Goal: Find specific page/section: Find specific page/section

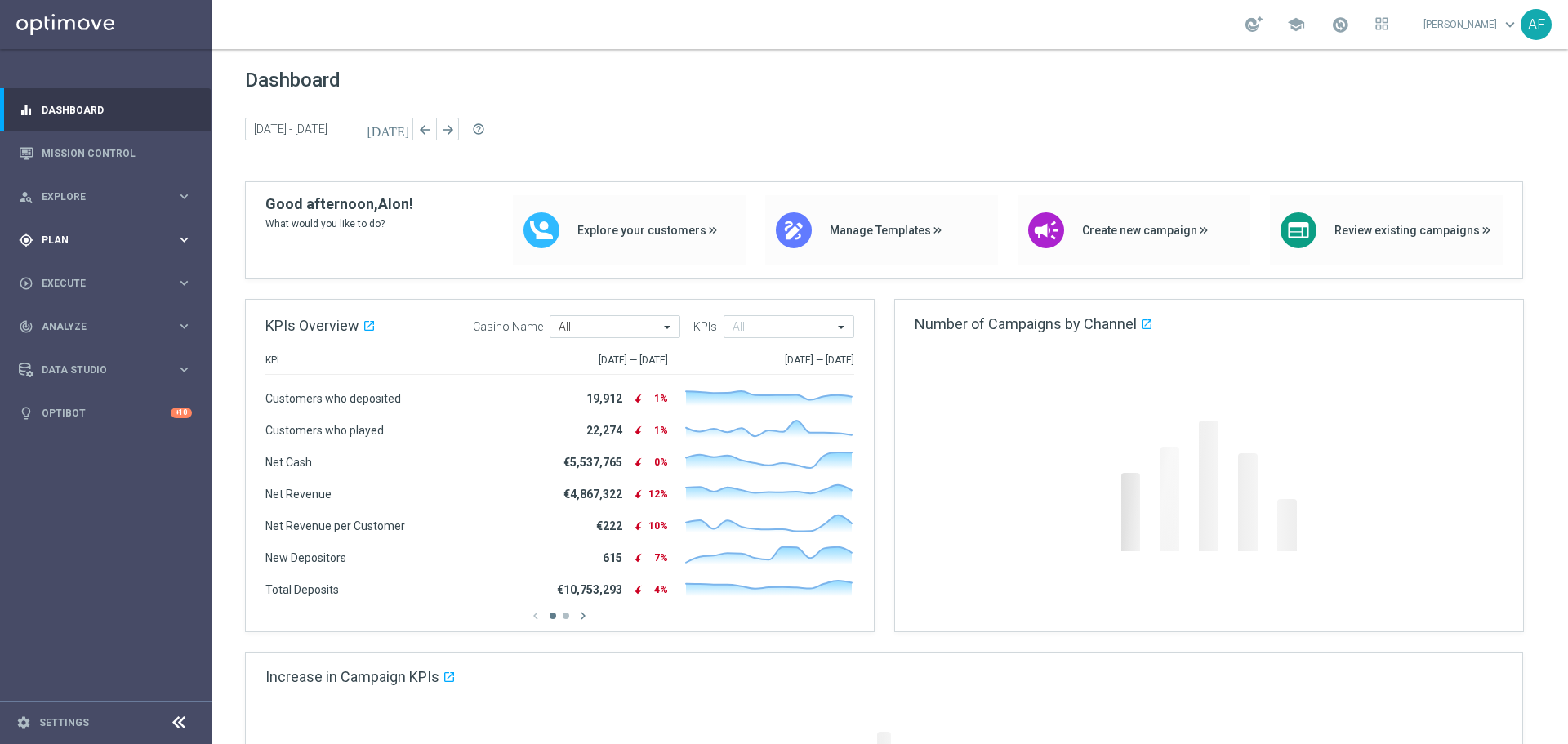
click at [116, 247] on div "gps_fixed Plan keyboard_arrow_right" at bounding box center [105, 239] width 211 height 43
click at [76, 269] on link "Target Groups" at bounding box center [106, 274] width 127 height 13
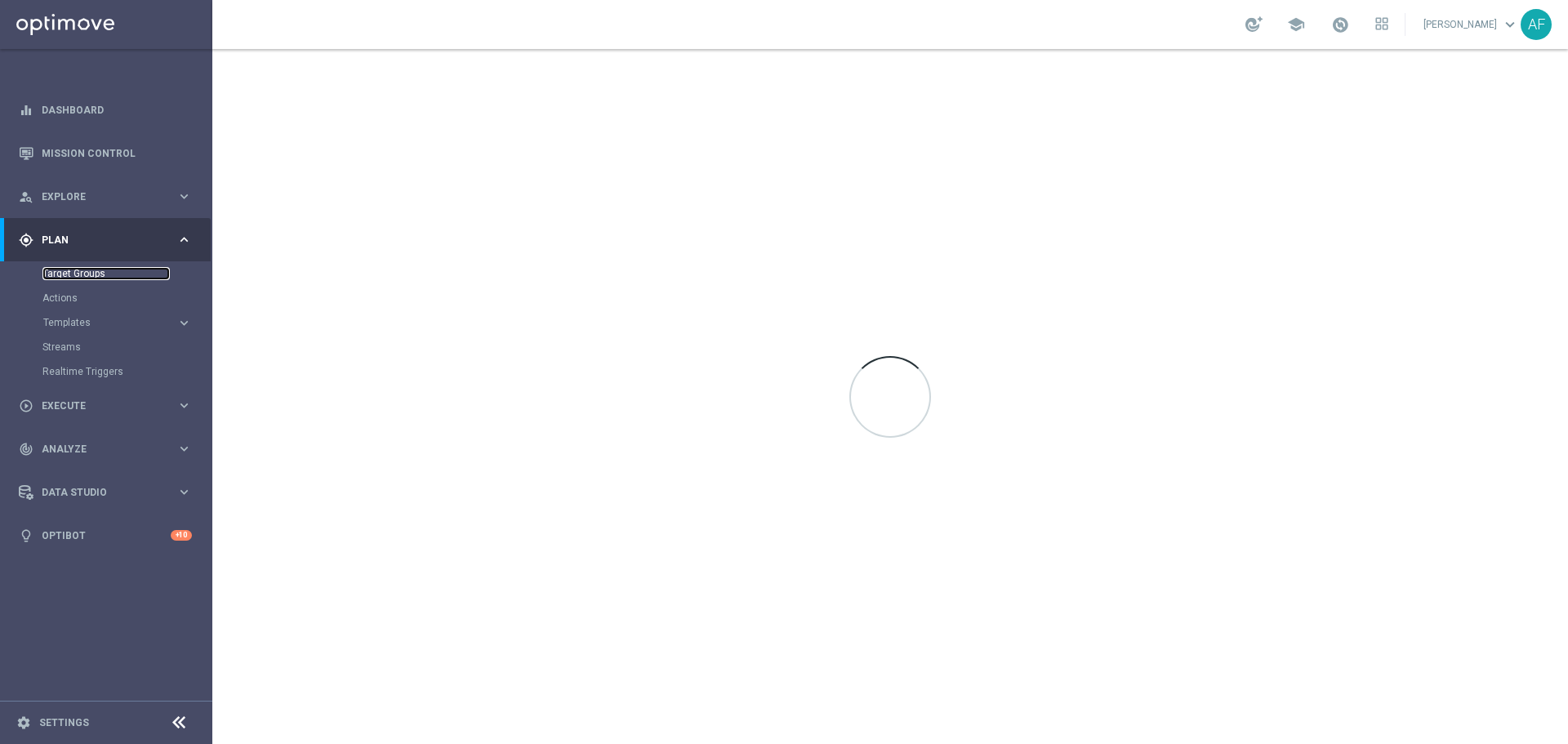
click at [92, 276] on link "Target Groups" at bounding box center [106, 274] width 127 height 13
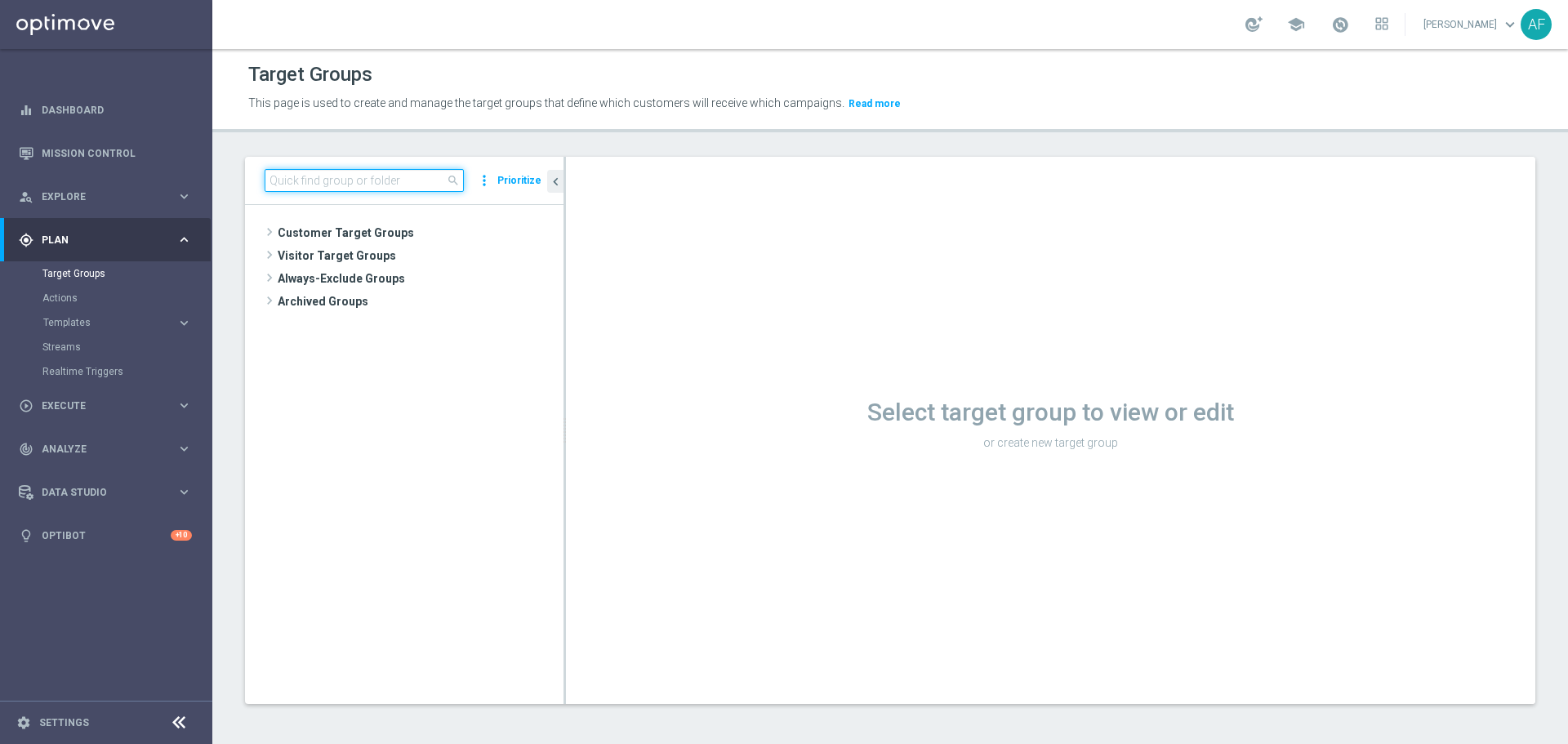
click at [334, 188] on input at bounding box center [364, 181] width 199 height 23
click at [336, 190] on input at bounding box center [364, 181] width 199 height 23
click at [386, 188] on input at bounding box center [364, 181] width 199 height 23
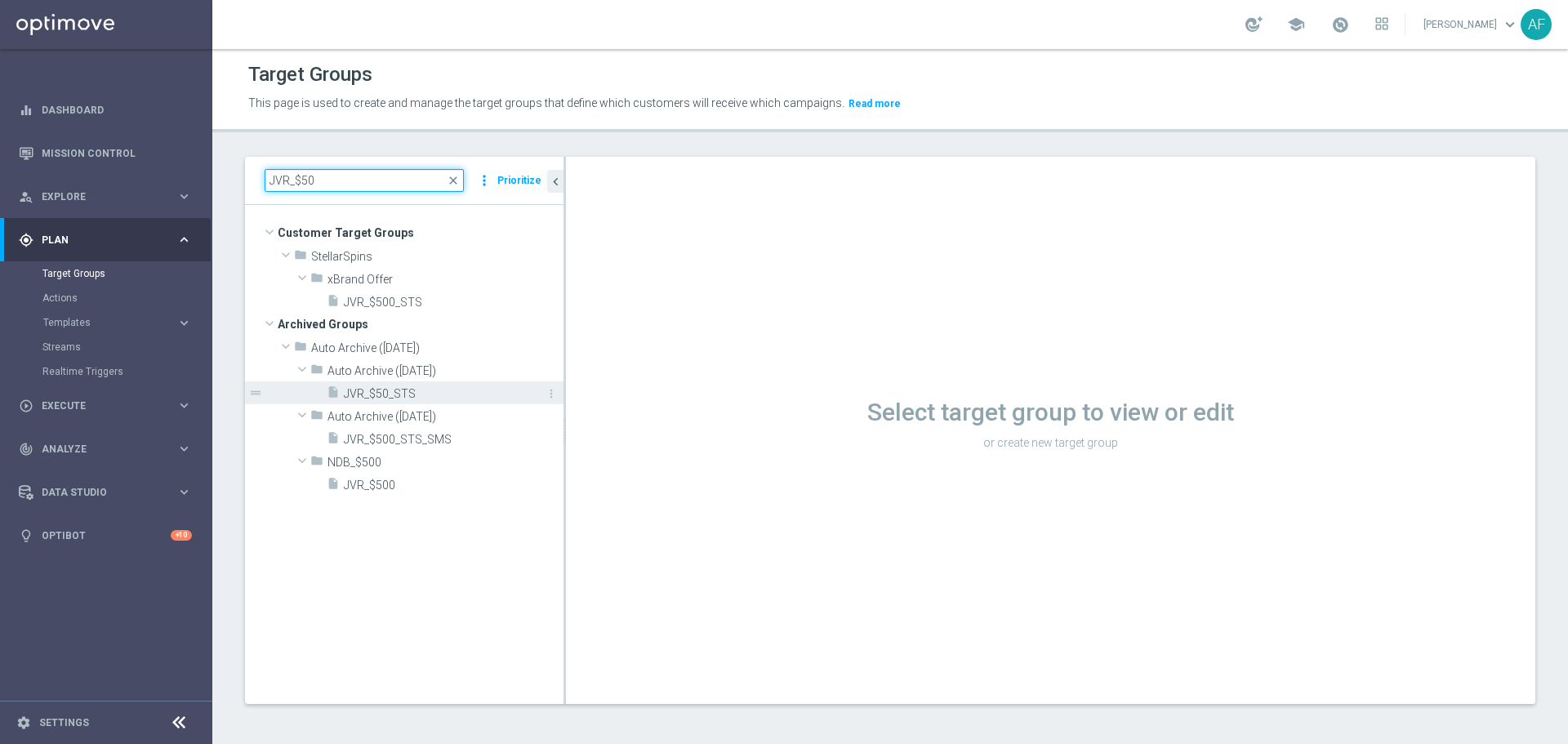
type input "JVR_$50"
click at [436, 391] on span "JVR_$50_STS" at bounding box center [435, 394] width 183 height 14
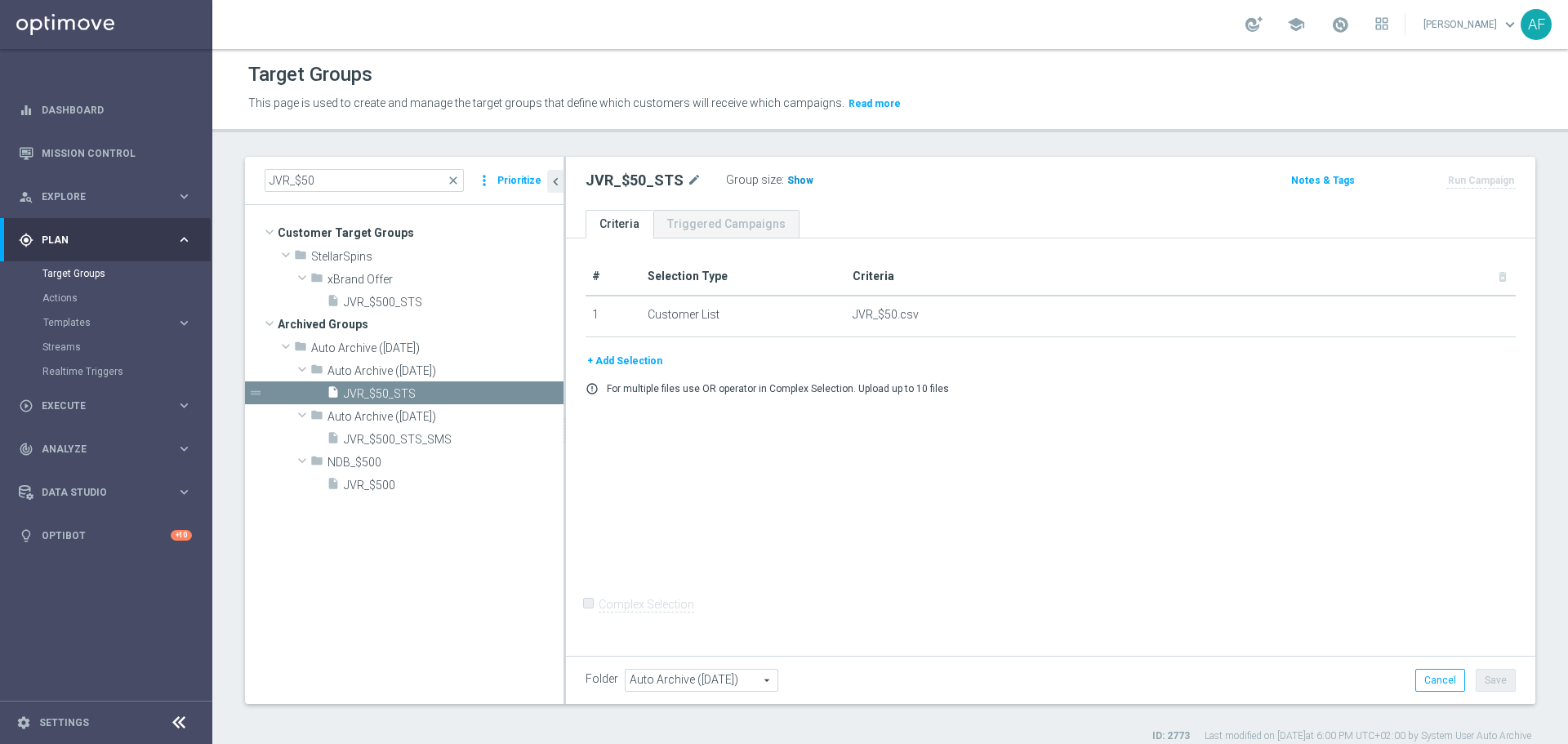
click at [797, 180] on span "Show" at bounding box center [800, 180] width 27 height 12
click at [117, 322] on span "Templates" at bounding box center [102, 322] width 117 height 10
click at [79, 345] on link "Optimail" at bounding box center [110, 347] width 120 height 13
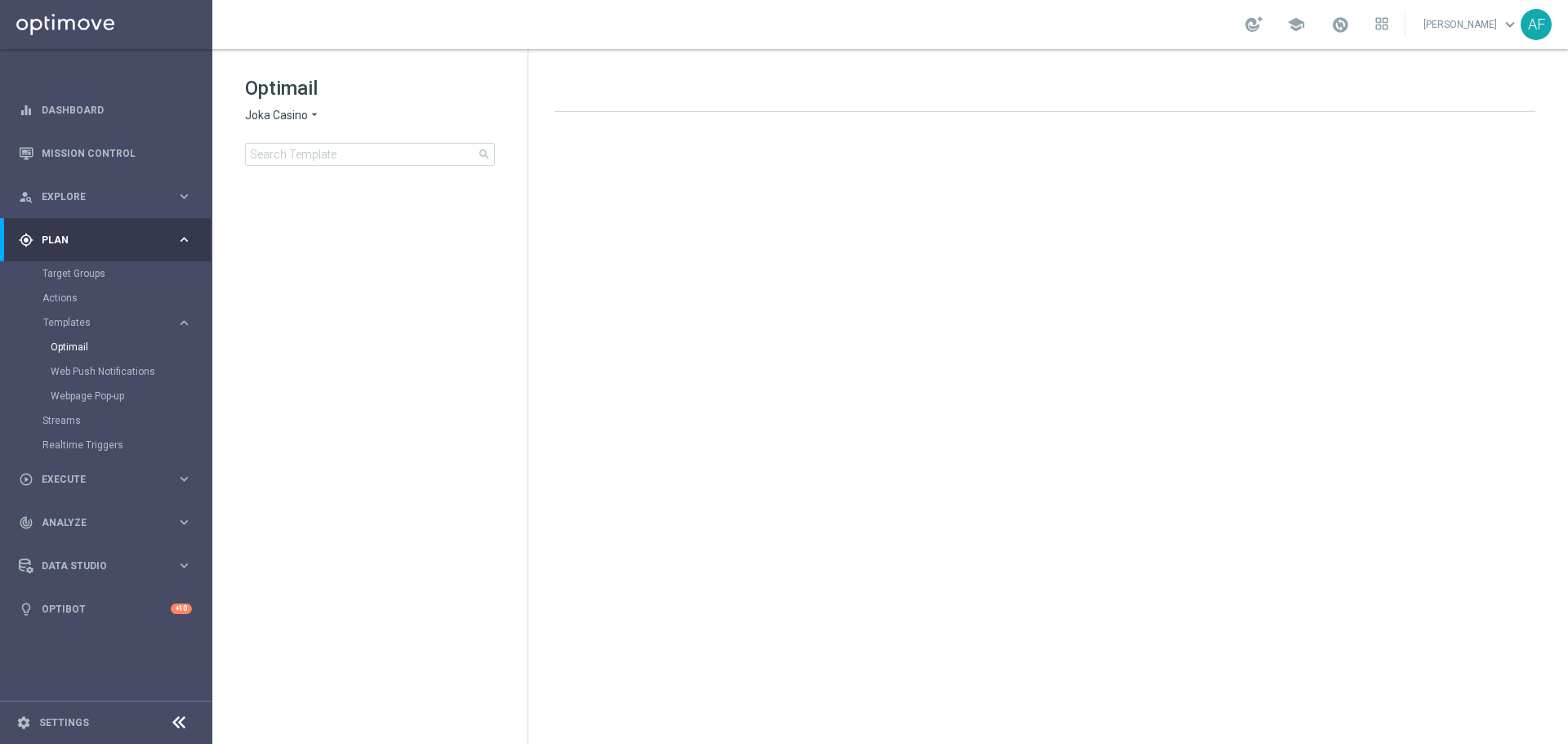
click at [310, 112] on icon "arrow_drop_down" at bounding box center [314, 116] width 13 height 16
